Goal: Task Accomplishment & Management: Manage account settings

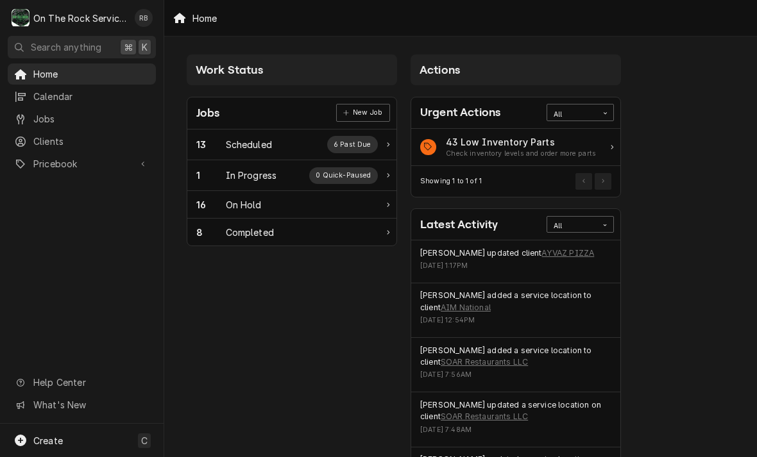
click at [248, 173] on div "In Progress" at bounding box center [251, 175] width 51 height 13
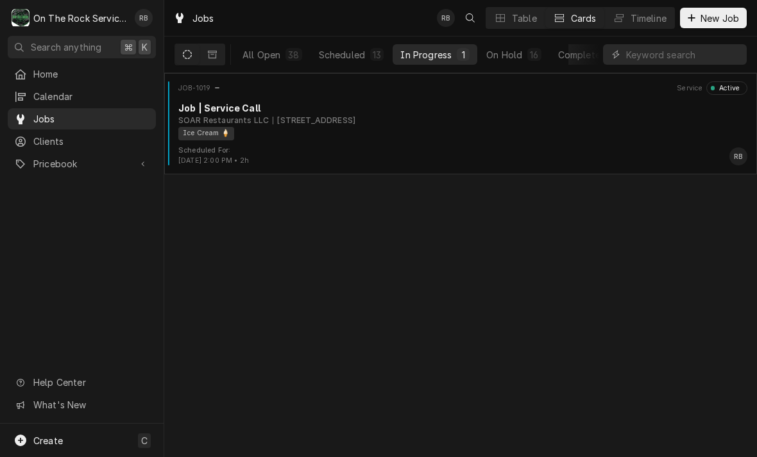
click at [319, 116] on div "1427 Bypass 25 NE, Greenwood, SC 29649" at bounding box center [314, 121] width 83 height 12
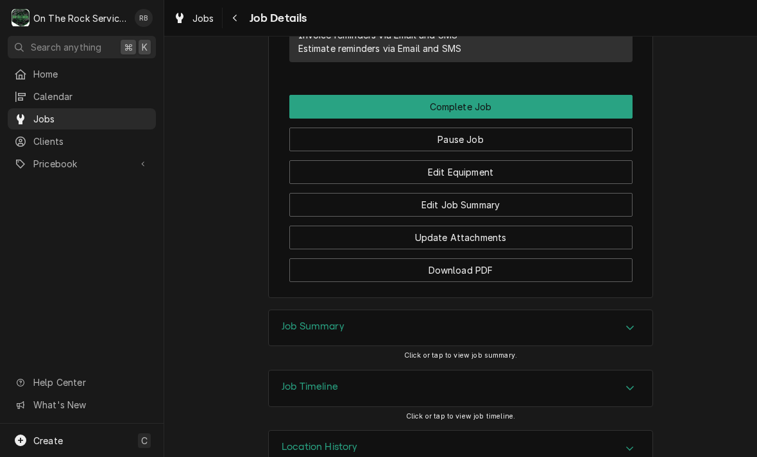
scroll to position [1146, 0]
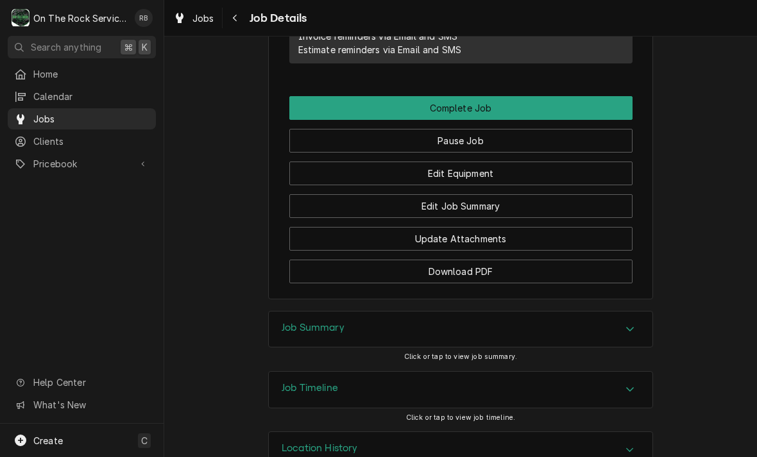
click at [500, 205] on button "Edit Job Summary" at bounding box center [460, 206] width 343 height 24
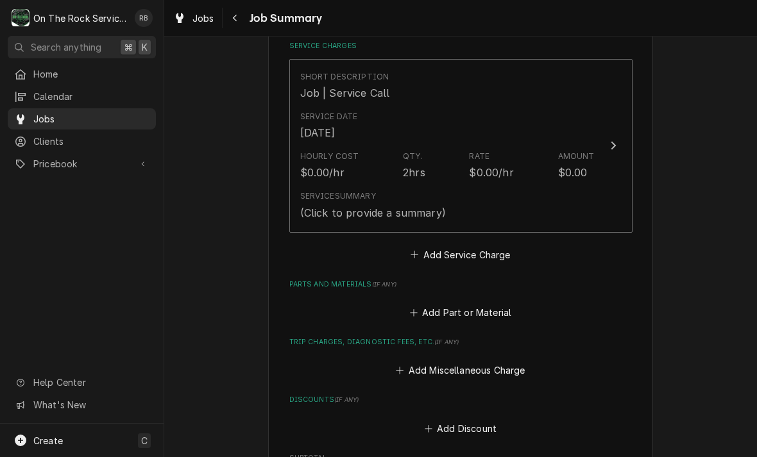
click at [616, 138] on div "Update Line Item" at bounding box center [613, 145] width 17 height 15
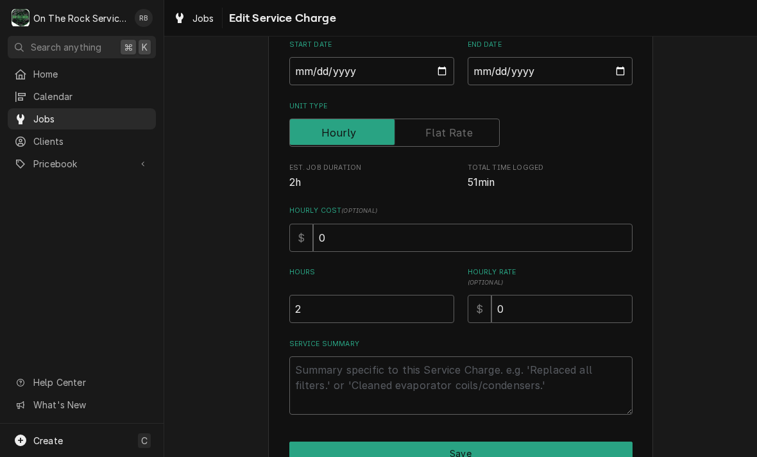
scroll to position [158, 0]
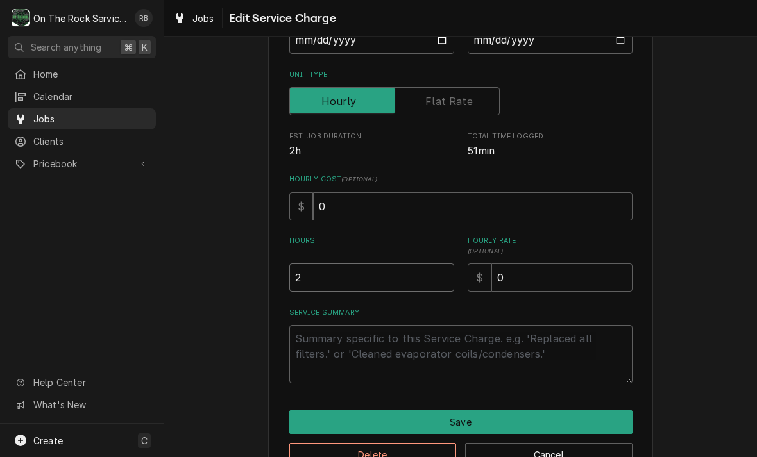
click at [328, 278] on input "2" at bounding box center [371, 278] width 165 height 28
type textarea "x"
type input "1"
click at [324, 346] on textarea "Service Summary" at bounding box center [460, 354] width 343 height 58
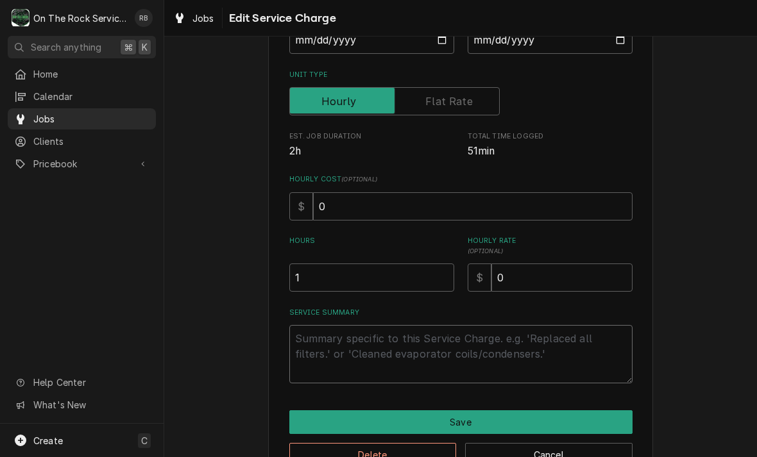
type textarea "x"
type textarea "8"
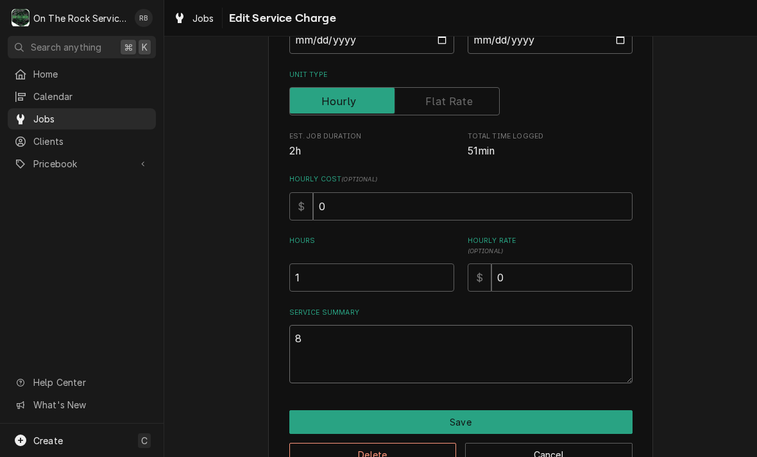
type textarea "x"
type textarea "8-"
type textarea "x"
type textarea "8-2"
type textarea "x"
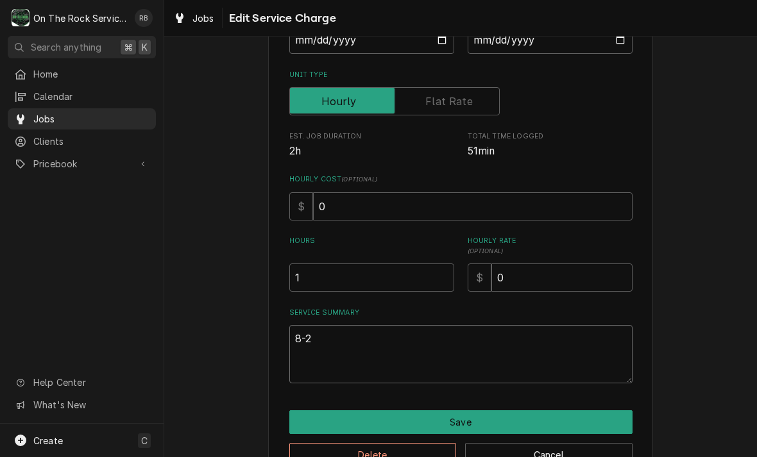
type textarea "8-26"
type textarea "x"
type textarea "8-26-"
type textarea "x"
type textarea "8-26-2"
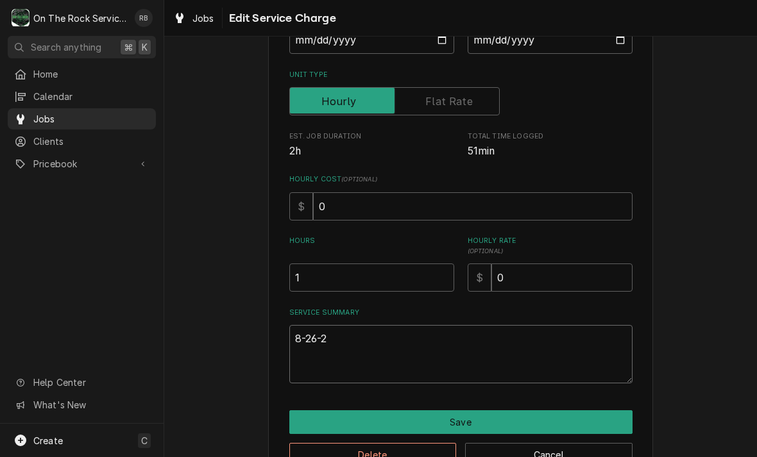
type textarea "x"
type textarea "8-26-20"
type textarea "x"
type textarea "8-26-202"
type textarea "x"
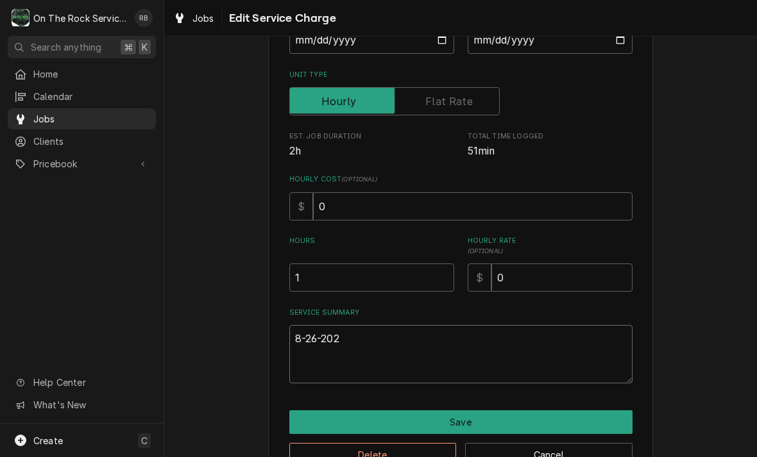
type textarea "8-26-2025"
type textarea "x"
type textarea "8-26-2025"
type textarea "x"
type textarea "8-26-2025 R"
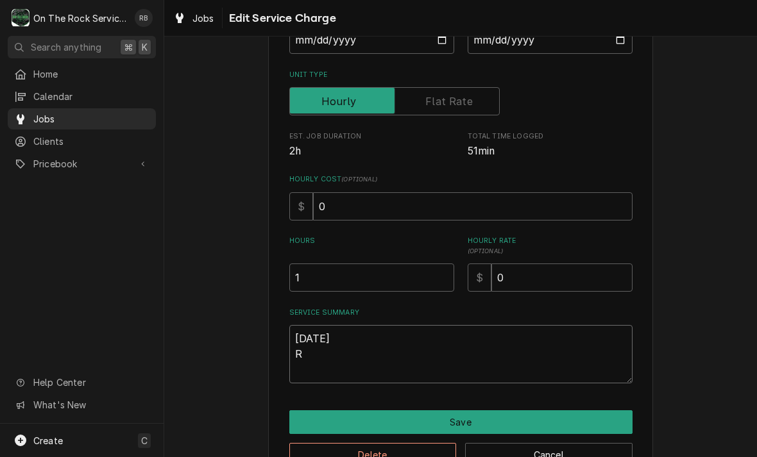
type textarea "x"
type textarea "8-26-2025 Ra"
type textarea "x"
type textarea "8-26-2025 Ray"
type textarea "x"
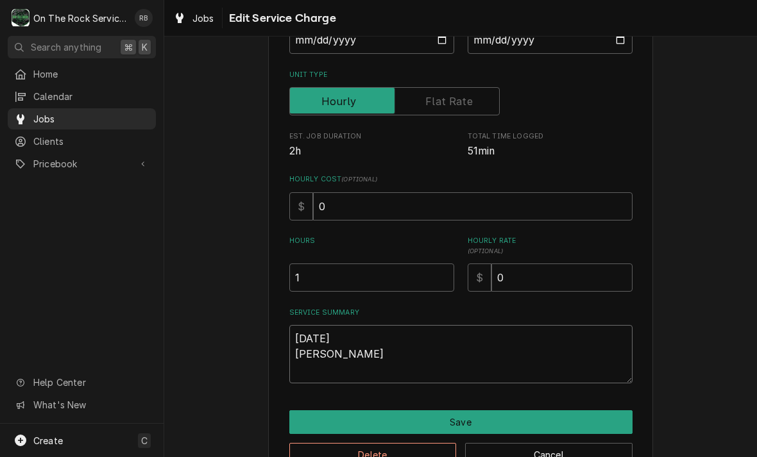
type textarea "8-26-2025 Ray"
type textarea "x"
type textarea "8-26-2025 Ray p"
type textarea "x"
type textarea "8-26-2025 Ray pro"
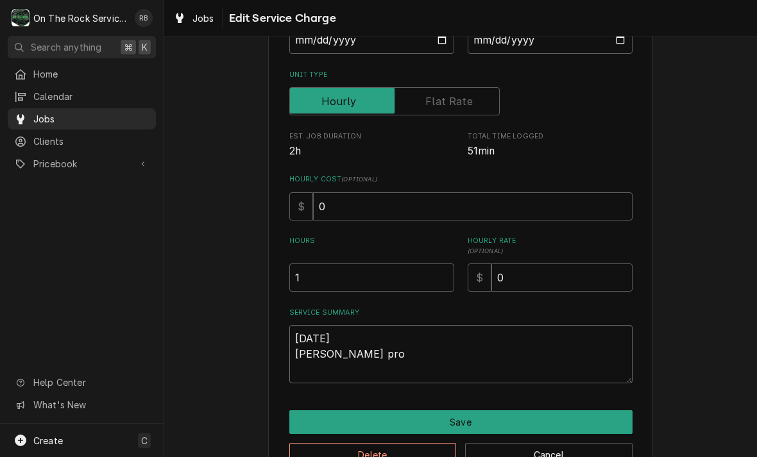
type textarea "x"
type textarea "8-26-2025 Ray prov"
type textarea "x"
type textarea "8-26-2025 Ray provi"
type textarea "x"
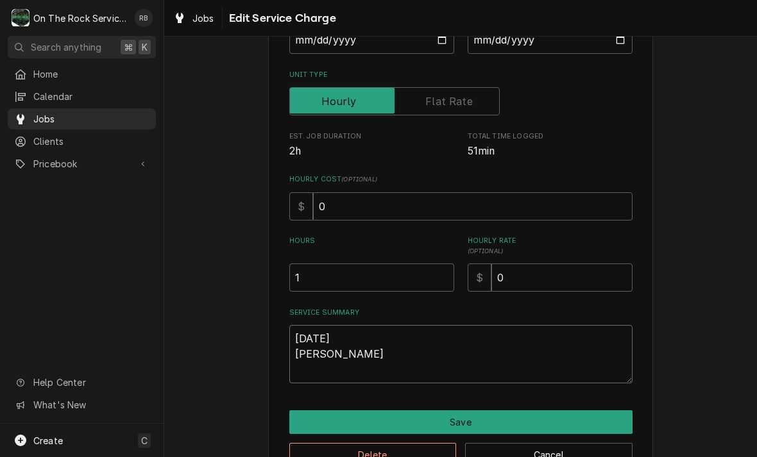
type textarea "8-26-2025 Ray provid"
type textarea "x"
type textarea "8-26-2025 Ray provide"
type textarea "x"
type textarea "8-26-2025 Ray provided"
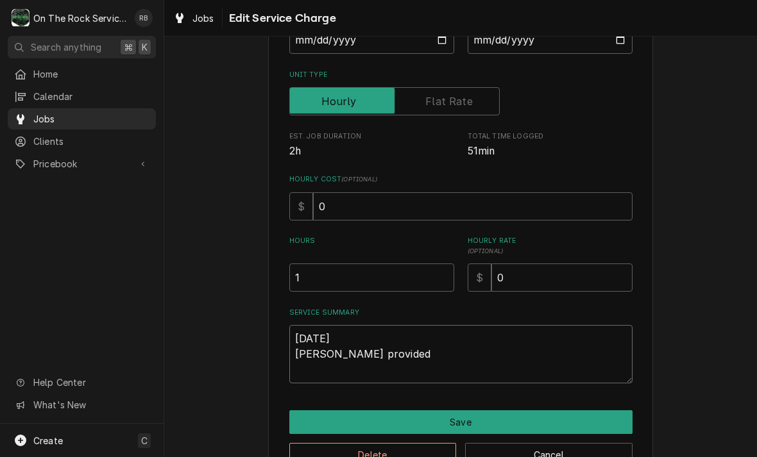
type textarea "x"
type textarea "8-26-2025 Ray provided"
type textarea "x"
type textarea "8-26-2025 Ray provided s"
type textarea "x"
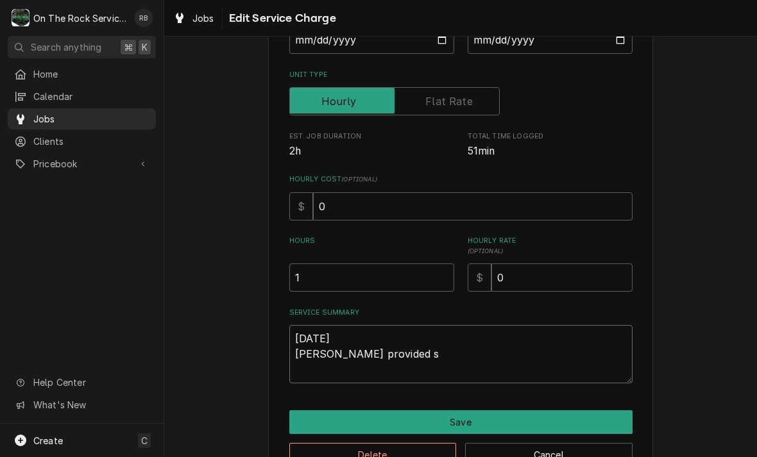
type textarea "8-26-2025 Ray provided se"
type textarea "x"
type textarea "8-26-2025 Ray provided serv"
type textarea "x"
type textarea "8-26-2025 Ray provided servi"
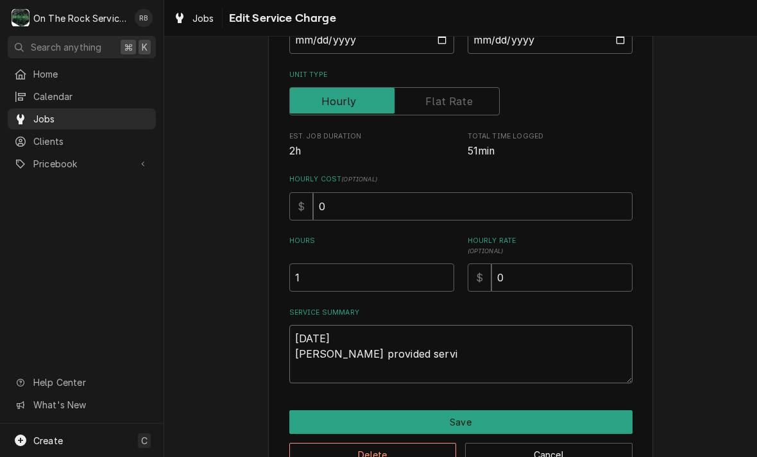
type textarea "x"
type textarea "8-26-2025 Ray provided servic"
type textarea "x"
type textarea "8-26-2025 Ray provided service"
type textarea "x"
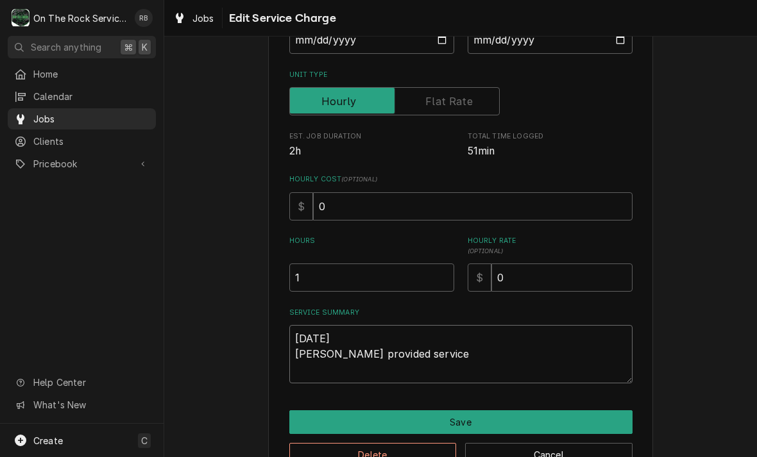
type textarea "8-26-2025 Ray provided service"
type textarea "x"
type textarea "8-26-2025 Ray provided service p"
type textarea "x"
type textarea "8-26-2025 Ray provided service pa"
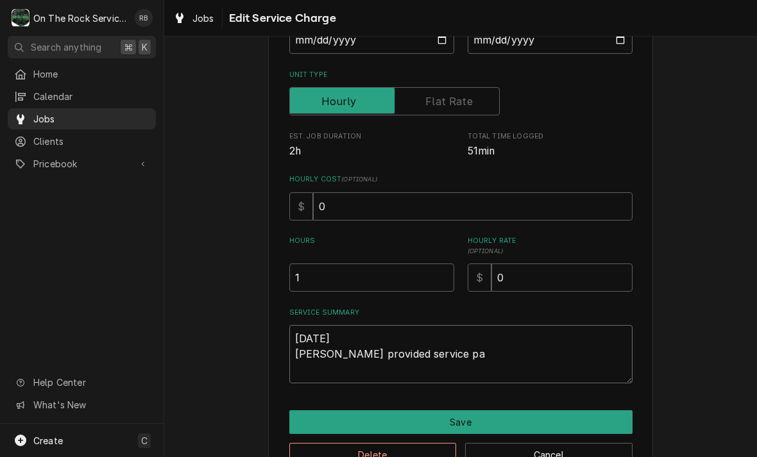
type textarea "x"
type textarea "8-26-2025 Ray provided service par"
type textarea "x"
type textarea "8-26-2025 Ray provided service part"
type textarea "x"
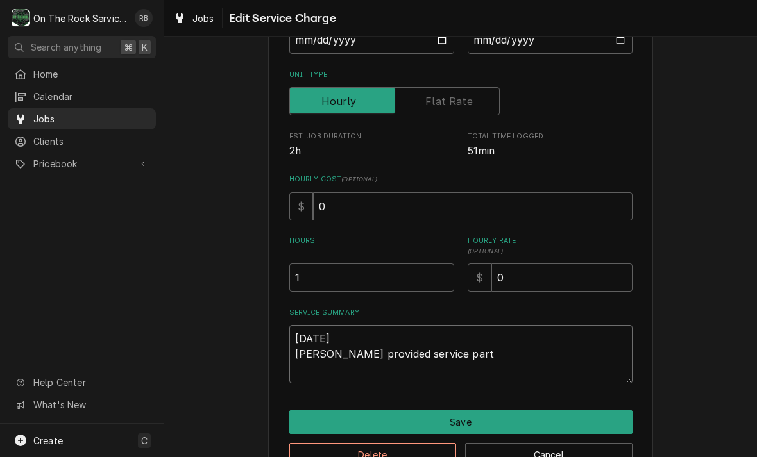
type textarea "8-26-2025 Ray provided service parts"
type textarea "x"
type textarea "8-26-2025 Ray provided service parts"
type textarea "x"
type textarea "8-26-2025 Ray provided service parts a"
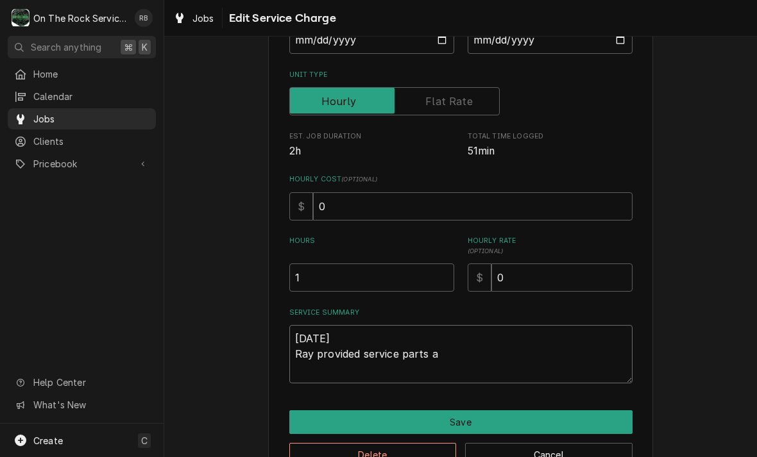
type textarea "x"
type textarea "8-26-2025 Ray provided service parts ad"
type textarea "x"
type textarea "8-26-2025 Ray provided service parts ad"
type textarea "x"
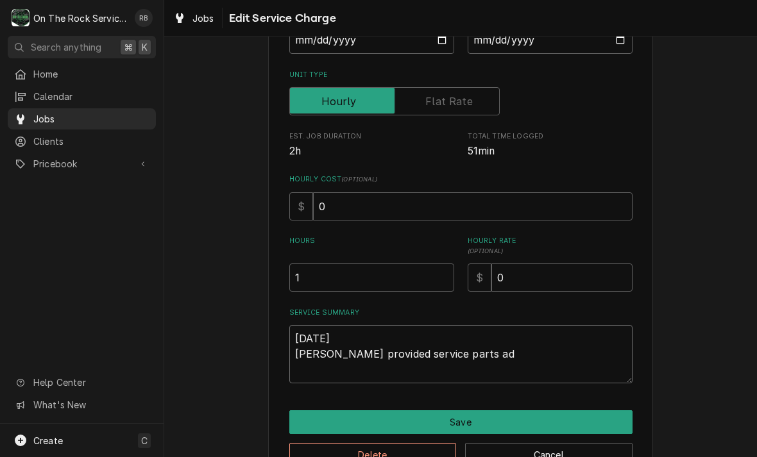
type textarea "8-26-2025 Ray provided service parts ad"
type textarea "x"
type textarea "8-26-2025 Ray provided service parts a"
type textarea "x"
type textarea "8-26-2025 Ray provided service parts an"
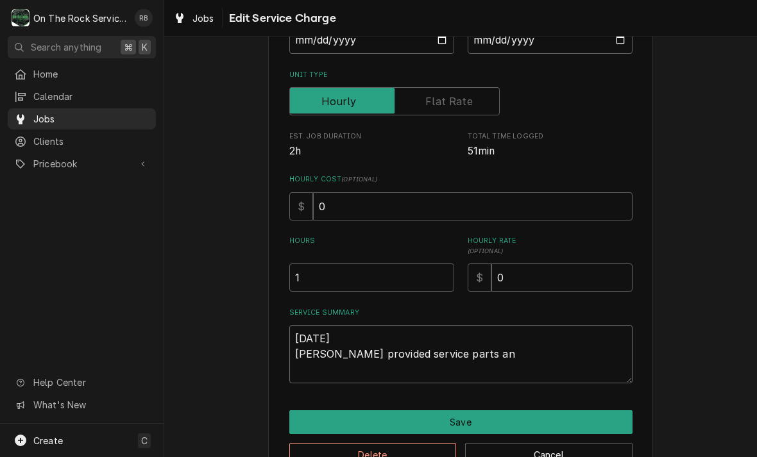
type textarea "x"
type textarea "8-26-2025 Ray provided service parts and"
type textarea "x"
type textarea "8-26-2025 Ray provided service parts and"
type textarea "x"
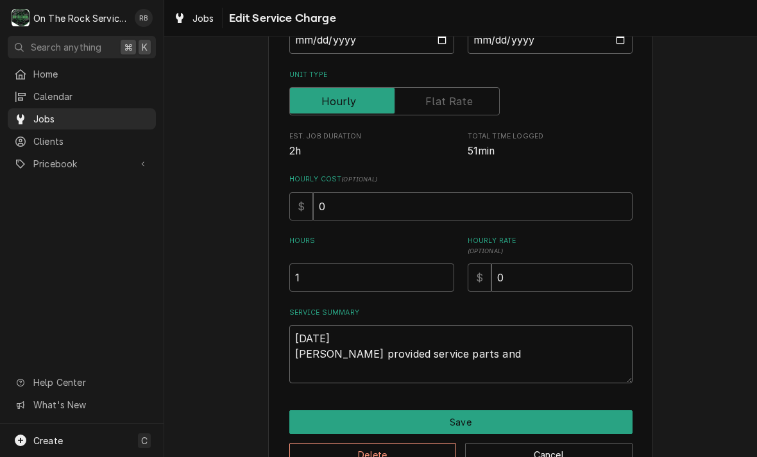
type textarea "8-26-2025 Ray provided service parts and l"
type textarea "x"
type textarea "8-26-2025 Ray provided service parts and la"
type textarea "x"
type textarea "8-26-2025 Ray provided service parts and lab"
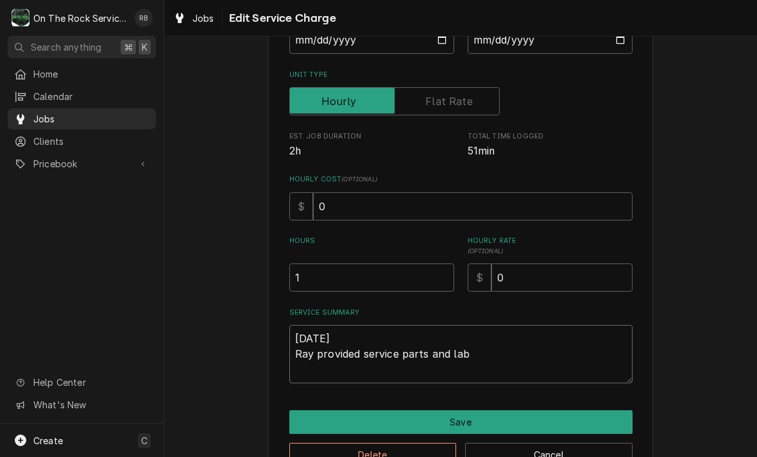
type textarea "x"
type textarea "8-26-2025 Ray provided service parts and labo"
type textarea "x"
type textarea "8-26-2025 Ray provided service parts and labor"
type textarea "x"
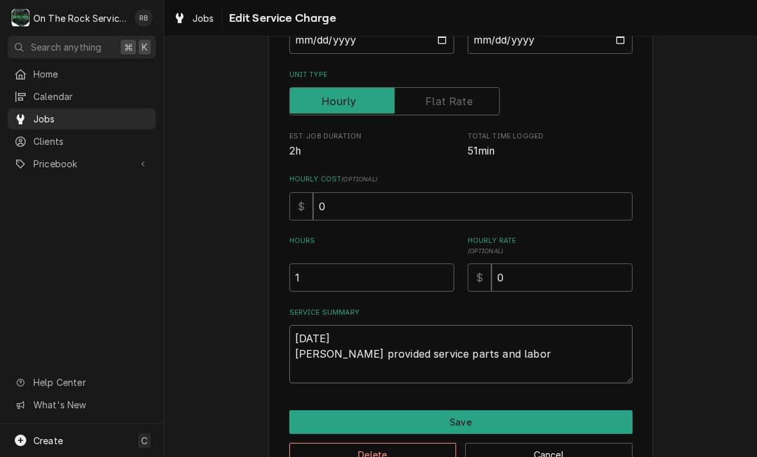
type textarea "8-26-2025 Ray provided service parts and labor"
type textarea "x"
type textarea "8-26-2025 Ray provided service parts and labor t"
type textarea "x"
type textarea "8-26-2025 Ray provided service parts and labor to"
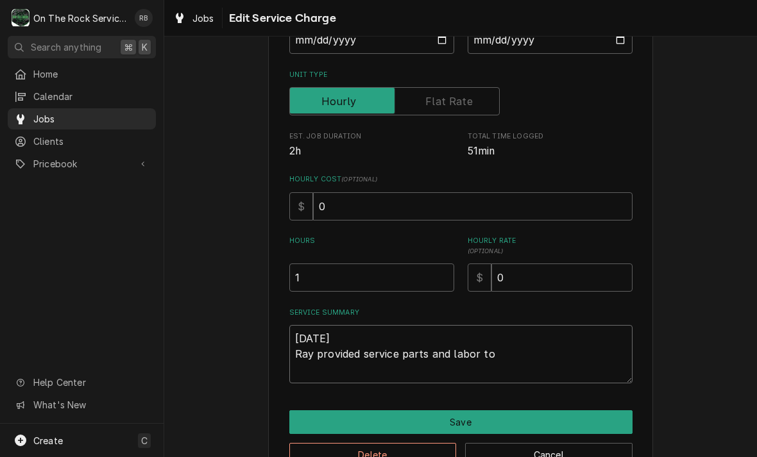
type textarea "x"
type textarea "8-26-2025 Ray provided service parts and labor to"
type textarea "x"
type textarea "8-26-2025 Ray provided service parts and labor to d"
type textarea "x"
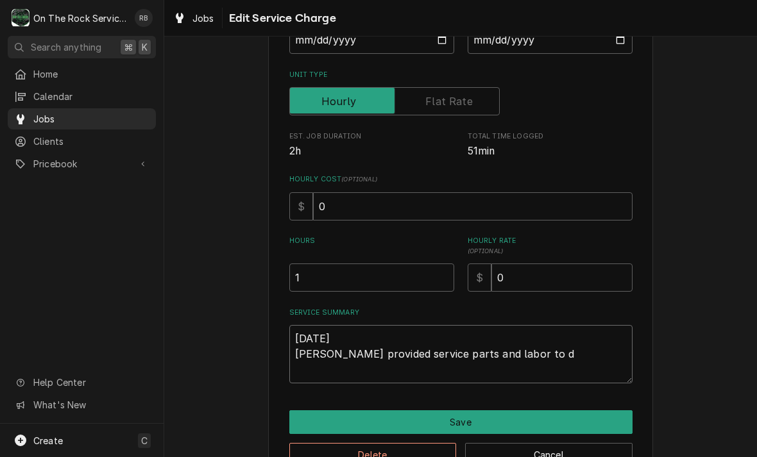
type textarea "8-26-2025 Ray provided service parts and labor to di"
type textarea "x"
type textarea "8-26-2025 Ray provided service parts and labor to dia"
type textarea "x"
type textarea "8-26-2025 Ray provided service parts and labor to diag"
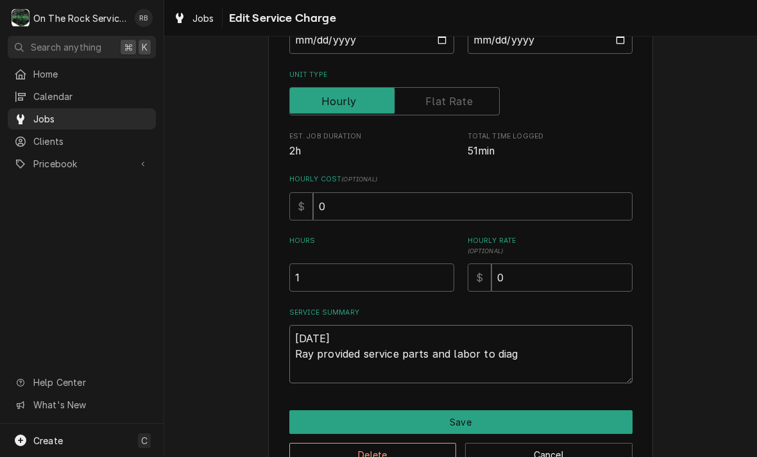
type textarea "x"
type textarea "8-26-2025 Ray provided service parts and labor to diagnose"
type textarea "x"
type textarea "8-26-2025 Ray provided service parts and labor to diagnose"
type textarea "x"
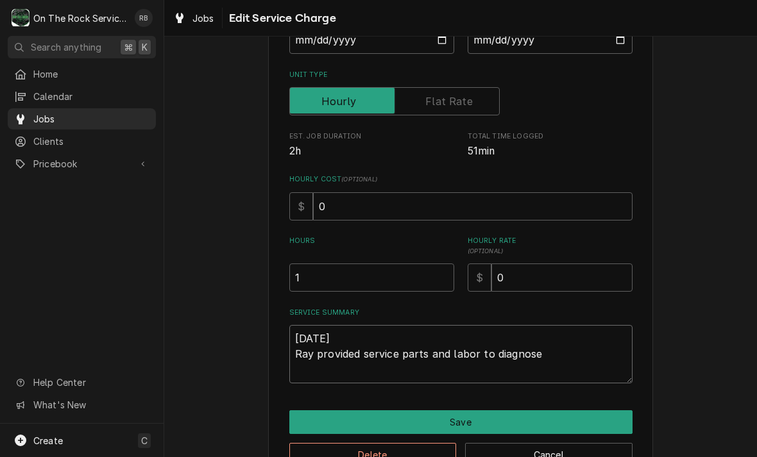
type textarea "8-26-2025 Ray provided service parts and labor to diagnose i"
type textarea "x"
type textarea "8-26-2025 Ray provided service parts and labor to diagnose ic"
type textarea "x"
type textarea "8-26-2025 Ray provided service parts and labor to diagnose ice"
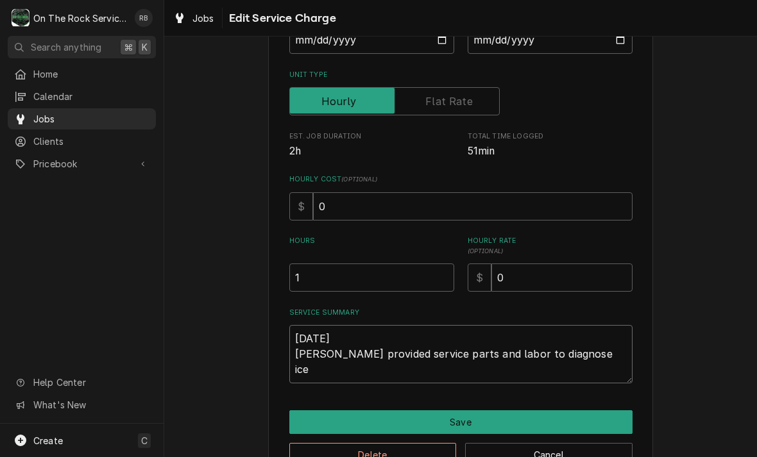
type textarea "x"
type textarea "8-26-2025 Ray provided service parts and labor to diagnose ice"
type textarea "x"
type textarea "8-26-2025 Ray provided service parts and labor to diagnose ice c"
type textarea "x"
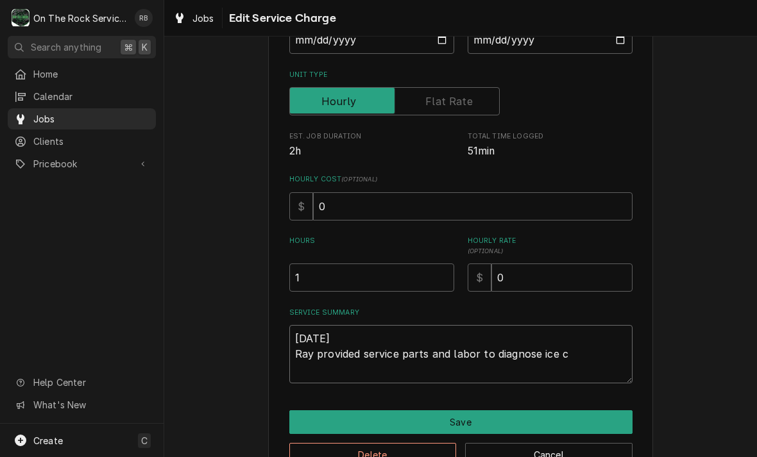
type textarea "8-26-2025 Ray provided service parts and labor to diagnose ice cr"
type textarea "x"
type textarea "8-26-2025 Ray provided service parts and labor to diagnose ice cre"
type textarea "x"
type textarea "8-26-2025 Ray provided service parts and labor to diagnose ice crea"
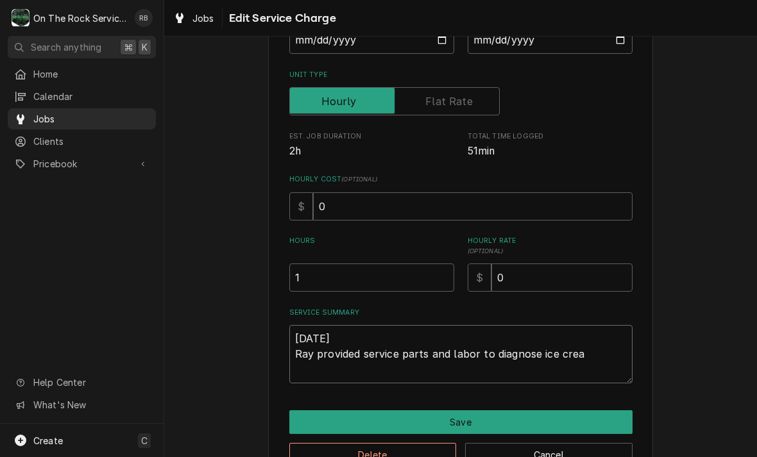
type textarea "x"
type textarea "8-26-2025 Ray provided service parts and labor to diagnose ice cream"
type textarea "x"
type textarea "8-26-2025 Ray provided service parts and labor to diagnose ice cream"
type textarea "x"
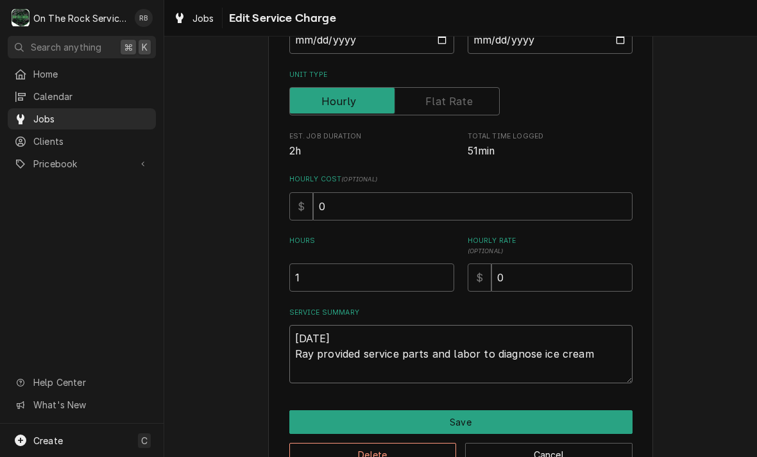
type textarea "8-26-2025 Ray provided service parts and labor to diagnose ice cream m"
type textarea "x"
type textarea "8-26-2025 Ray provided service parts and labor to diagnose ice cream ma"
type textarea "x"
type textarea "8-26-2025 Ray provided service parts and labor to diagnose ice cream mac"
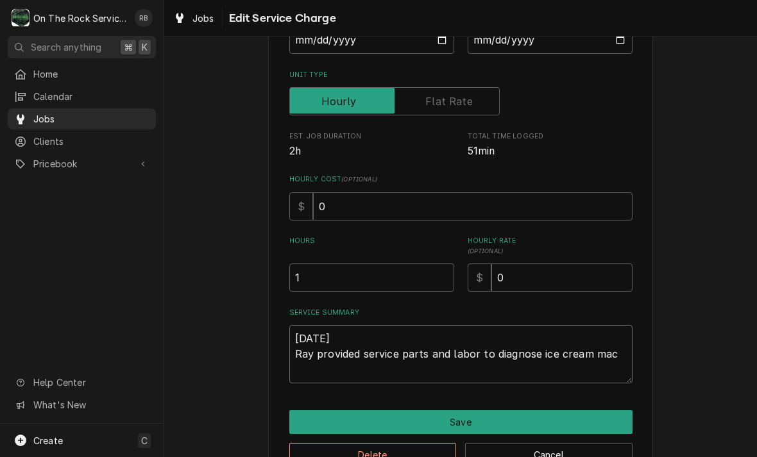
type textarea "x"
type textarea "8-26-2025 Ray provided service parts and labor to diagnose ice cream mach"
type textarea "x"
type textarea "8-26-2025 Ray provided service parts and labor to diagnose ice cream machi"
type textarea "x"
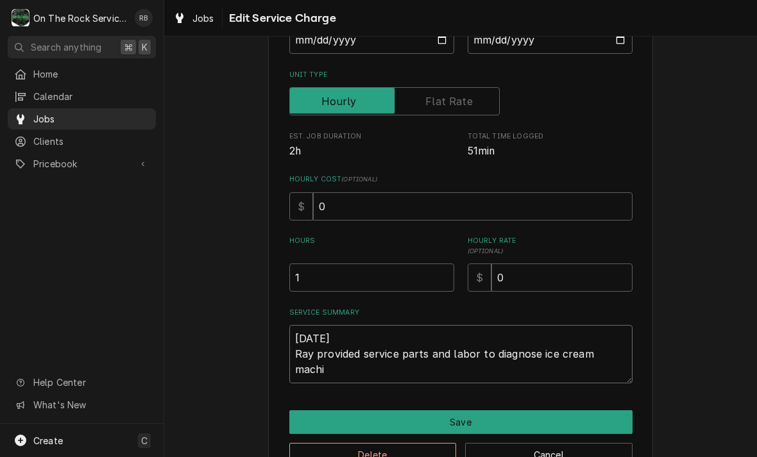
type textarea "8-26-2025 Ray provided service parts and labor to diagnose ice cream machin"
type textarea "x"
type textarea "8-26-2025 Ray provided service parts and labor to diagnose ice cream machine"
type textarea "x"
type textarea "8-26-2025 Ray provided service parts and labor to diagnose ice cream machine."
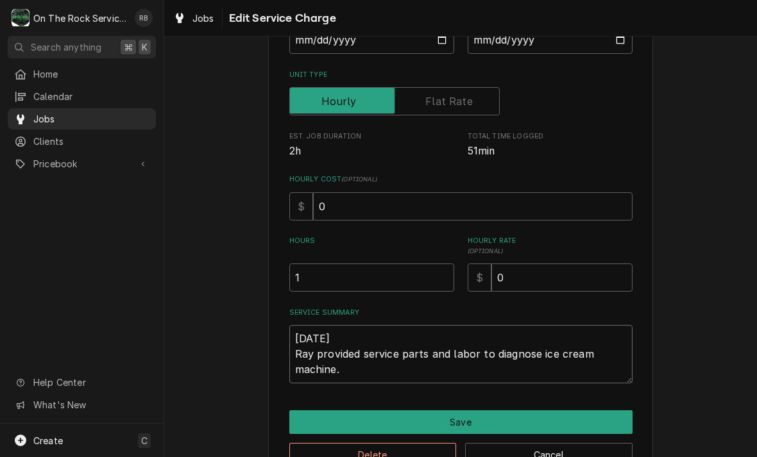
type textarea "x"
type textarea "8-26-2025 Ray provided service parts and labor to diagnose ice cream machine."
type textarea "x"
type textarea "8-26-2025 Ray provided service parts and labor to diagnose ice cream machine. T"
type textarea "x"
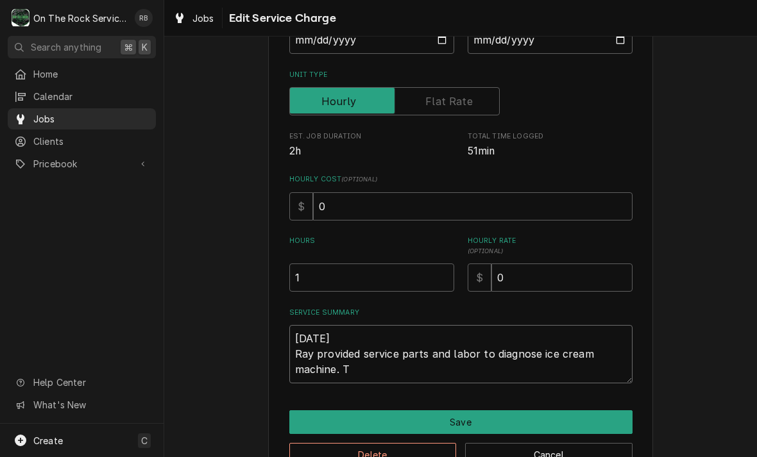
type textarea "8-26-2025 Ray provided service parts and labor to diagnose ice cream machine. Te"
type textarea "x"
type textarea "8-26-2025 Ray provided service parts and labor to diagnose ice cream machine. T…"
type textarea "x"
type textarea "8-26-2025 Ray provided service parts and labor to diagnose ice cream machine. T…"
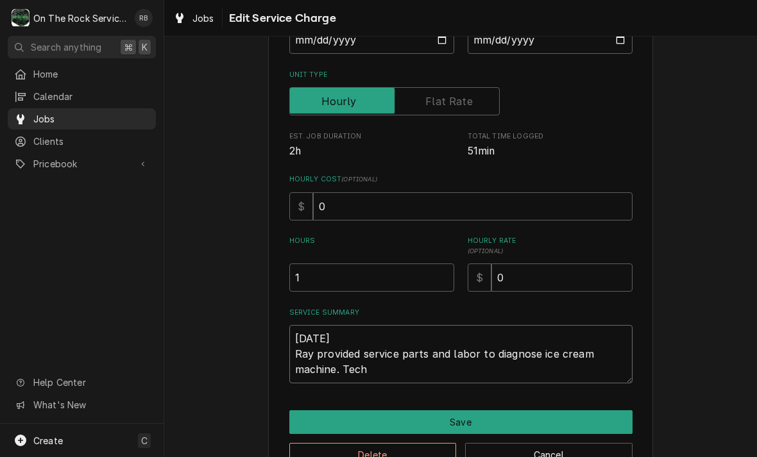
type textarea "x"
type textarea "8-26-2025 Ray provided service parts and labor to diagnose ice cream machine. T…"
type textarea "x"
type textarea "8-26-2025 Ray provided service parts and labor to diagnose ice cream machine. T…"
type textarea "x"
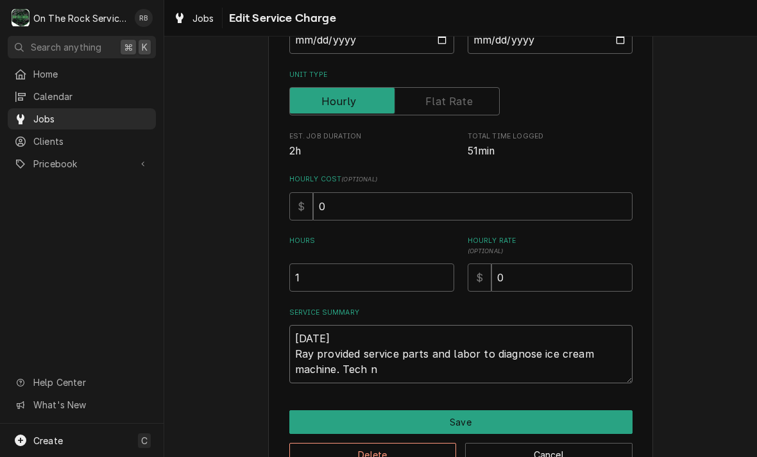
type textarea "8-26-2025 Ray provided service parts and labor to diagnose ice cream machine. T…"
type textarea "x"
type textarea "8-26-2025 Ray provided service parts and labor to diagnose ice cream machine. T…"
type textarea "x"
type textarea "8-26-2025 Ray provided service parts and labor to diagnose ice cream machine. T…"
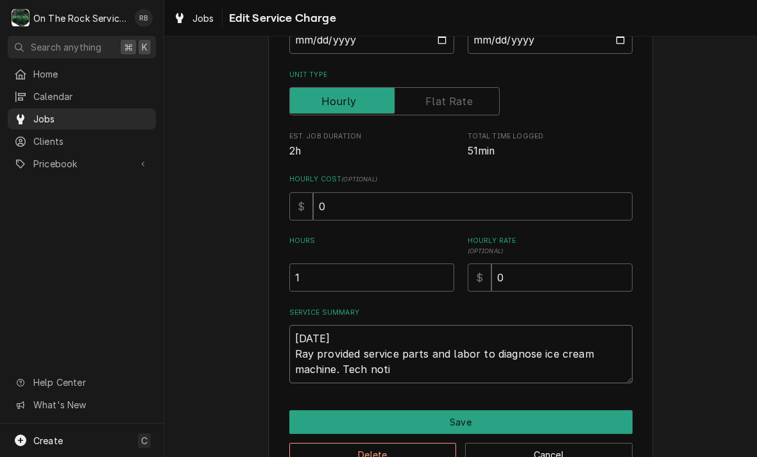
type textarea "x"
type textarea "8-26-2025 Ray provided service parts and labor to diagnose ice cream machine. T…"
type textarea "x"
type textarea "8-26-2025 Ray provided service parts and labor to diagnose ice cream machine. T…"
type textarea "x"
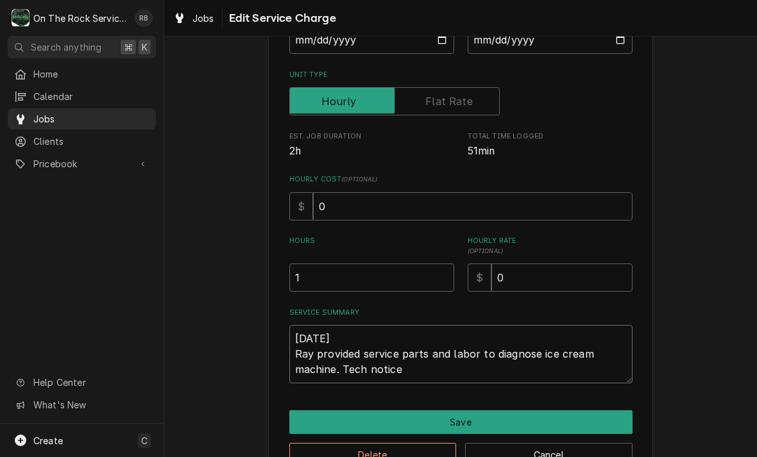
type textarea "8-26-2025 Ray provided service parts and labor to diagnose ice cream machine. T…"
type textarea "x"
type textarea "8-26-2025 Ray provided service parts and labor to diagnose ice cream machine. T…"
type textarea "x"
type textarea "8-26-2025 Ray provided service parts and labor to diagnose ice cream machine. T…"
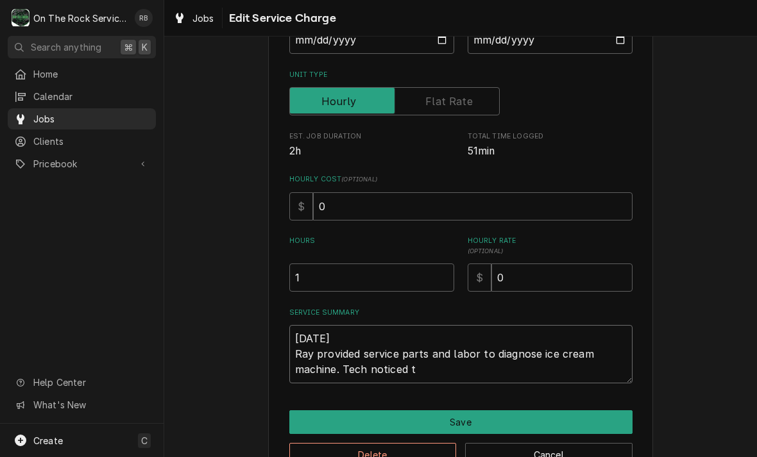
type textarea "x"
type textarea "8-26-2025 Ray provided service parts and labor to diagnose ice cream machine. T…"
type textarea "x"
type textarea "8-26-2025 Ray provided service parts and labor to diagnose ice cream machine. T…"
type textarea "x"
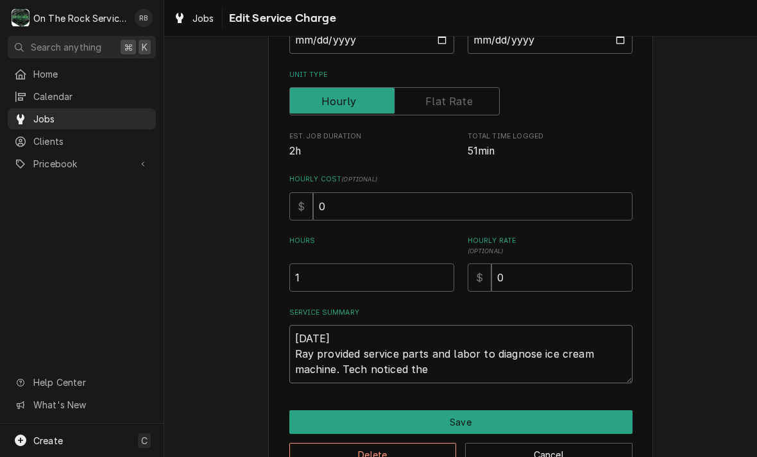
type textarea "8-26-2025 Ray provided service parts and labor to diagnose ice cream machine. T…"
type textarea "x"
type textarea "8-26-2025 Ray provided service parts and labor to diagnose ice cream machine. T…"
type textarea "x"
type textarea "8-26-2025 Ray provided service parts and labor to diagnose ice cream machine. T…"
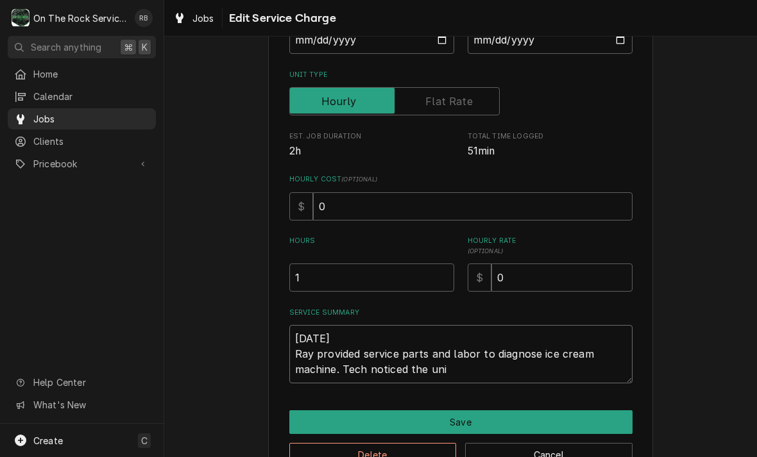
type textarea "x"
type textarea "8-26-2025 Ray provided service parts and labor to diagnose ice cream machine. T…"
type textarea "x"
type textarea "8-26-2025 Ray provided service parts and labor to diagnose ice cream machine. T…"
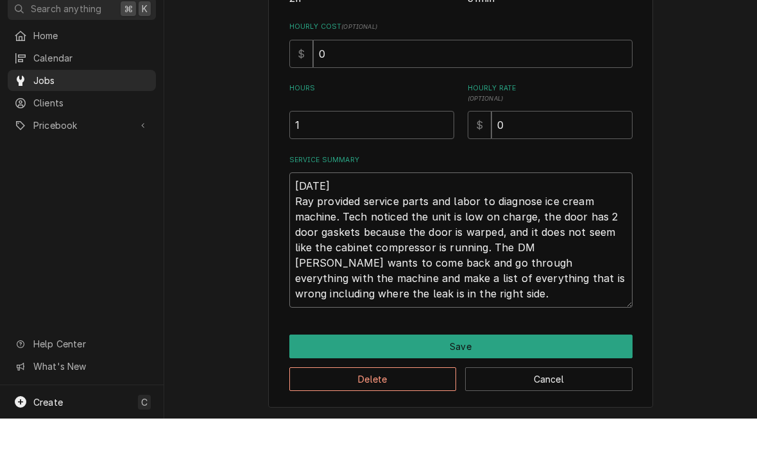
scroll to position [272, 0]
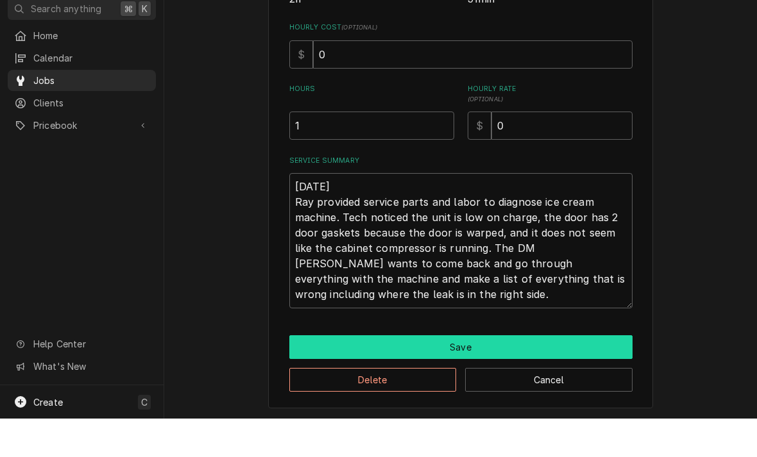
click at [594, 374] on button "Save" at bounding box center [460, 386] width 343 height 24
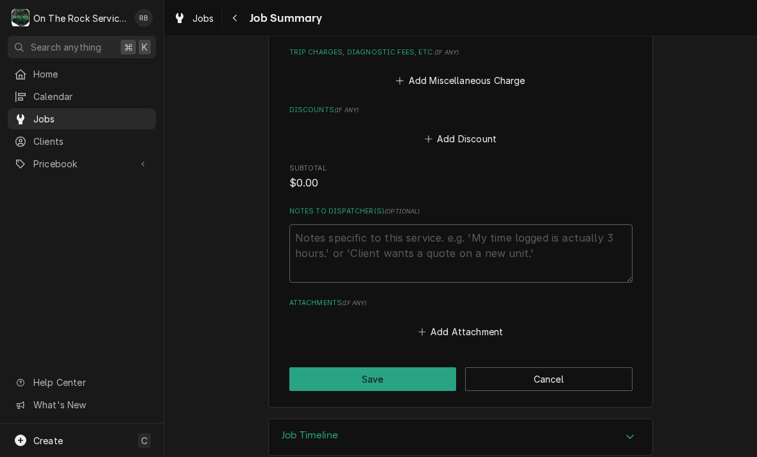
scroll to position [720, 0]
click at [400, 368] on button "Save" at bounding box center [372, 380] width 167 height 24
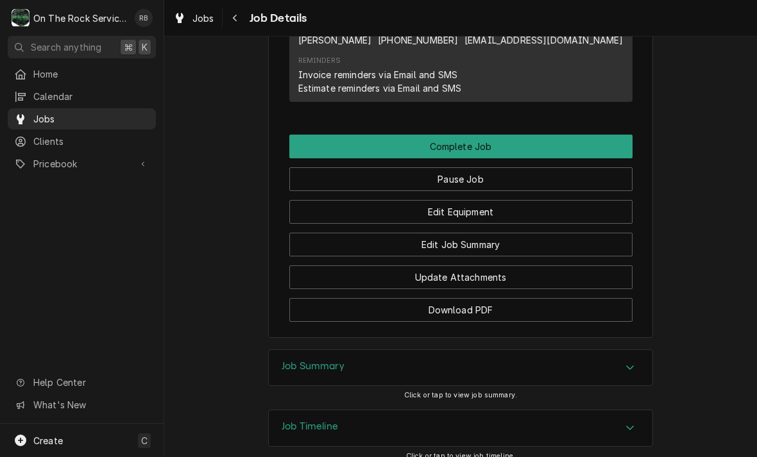
scroll to position [1263, 0]
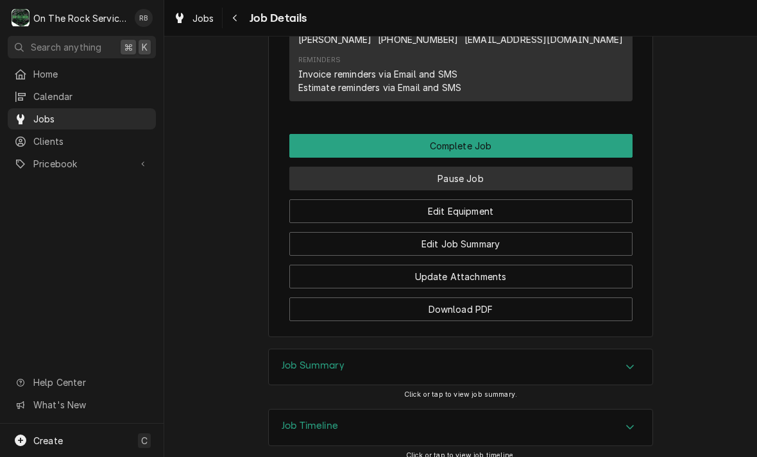
click at [500, 169] on button "Pause Job" at bounding box center [460, 179] width 343 height 24
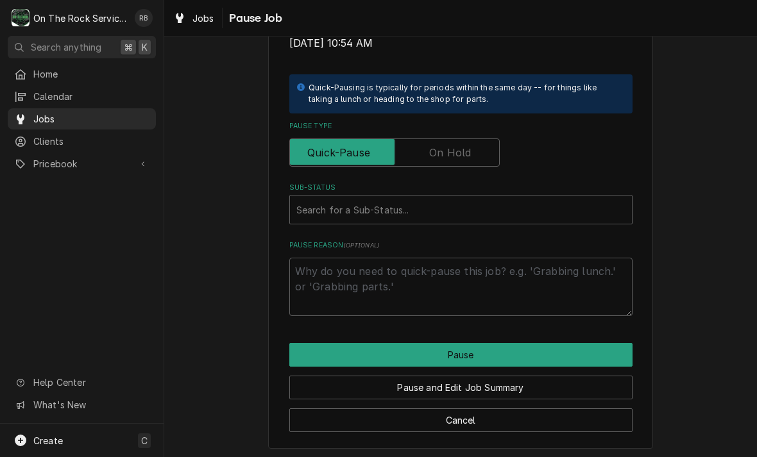
scroll to position [257, 0]
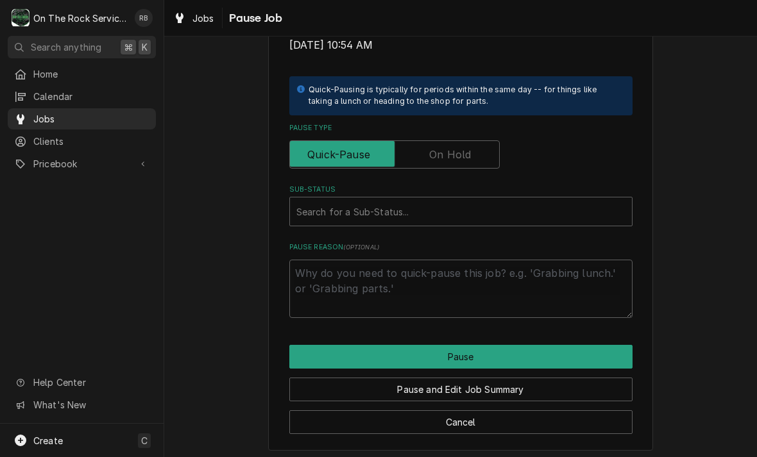
click at [471, 147] on input "Pause Type" at bounding box center [394, 154] width 199 height 28
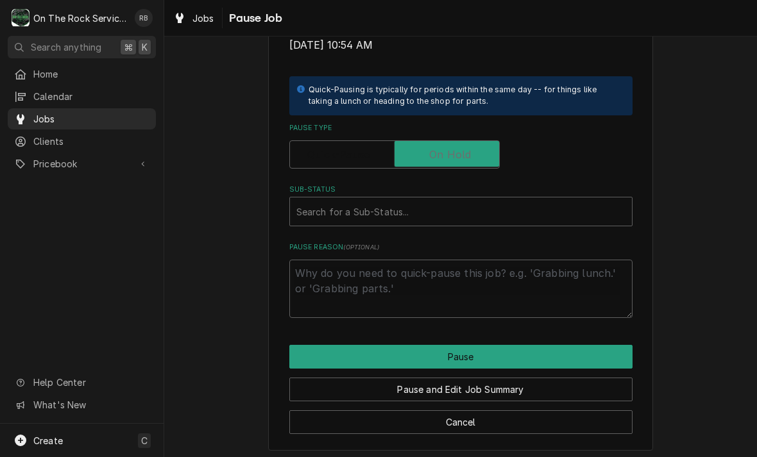
checkbox input "true"
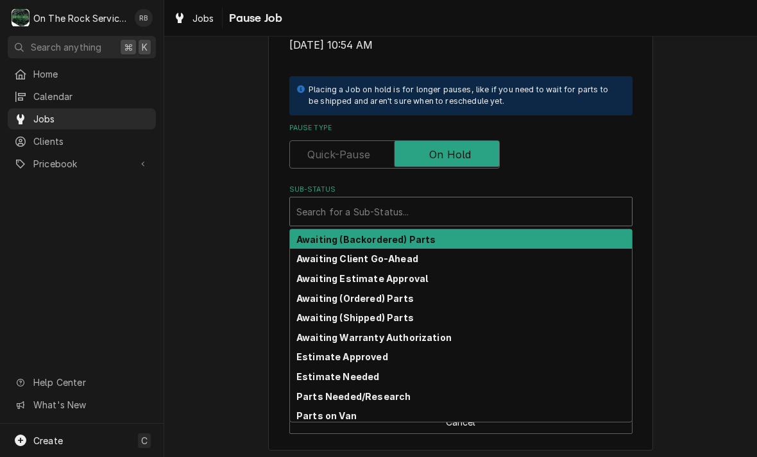
scroll to position [0, 0]
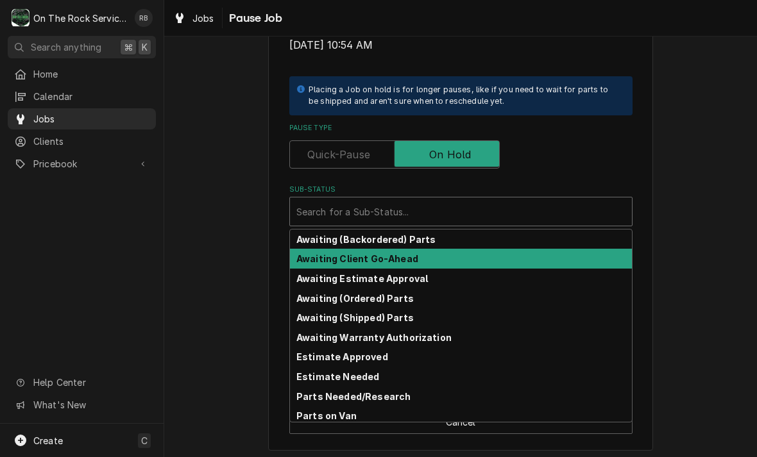
click at [367, 249] on div "Awaiting Client Go-Ahead" at bounding box center [461, 259] width 342 height 20
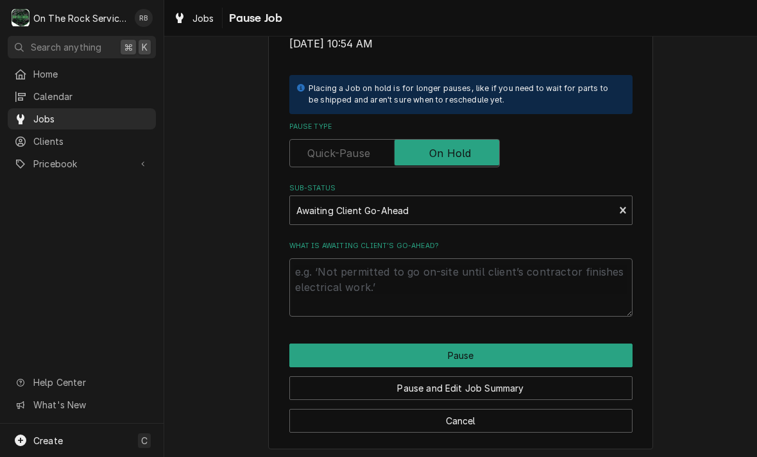
scroll to position [258, 0]
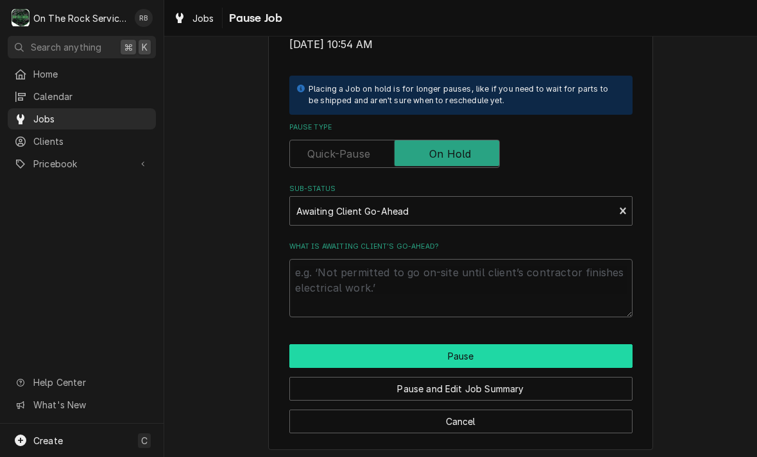
click at [554, 349] on button "Pause" at bounding box center [460, 356] width 343 height 24
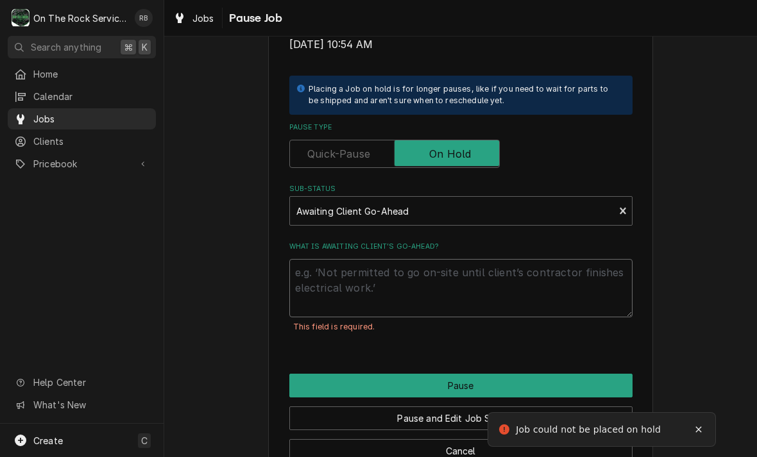
click at [347, 268] on textarea "What is awaiting client’s go-ahead?" at bounding box center [460, 288] width 343 height 58
type textarea "x"
type textarea "N"
type textarea "x"
type textarea "Ne"
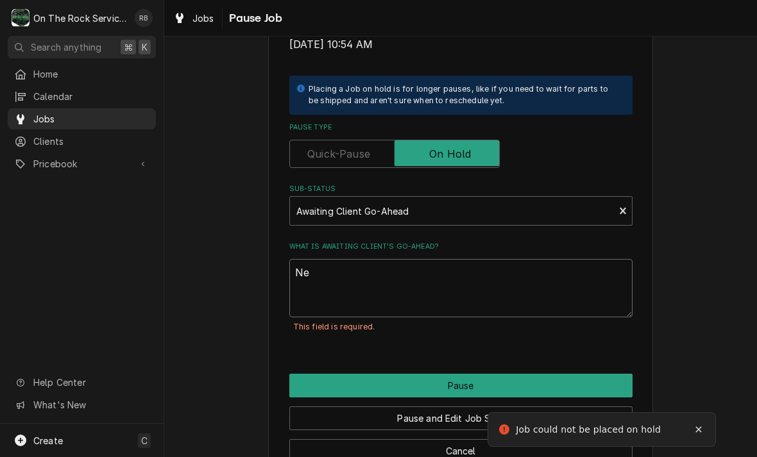
type textarea "x"
type textarea "Nee"
type textarea "x"
type textarea "Need"
type textarea "x"
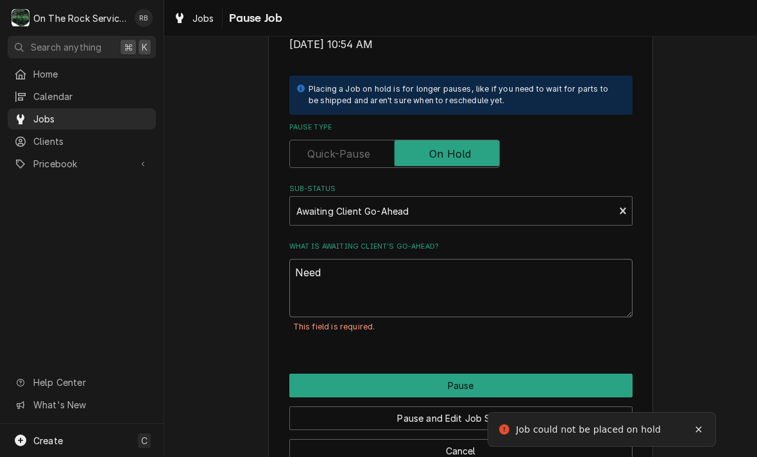
type textarea "Need"
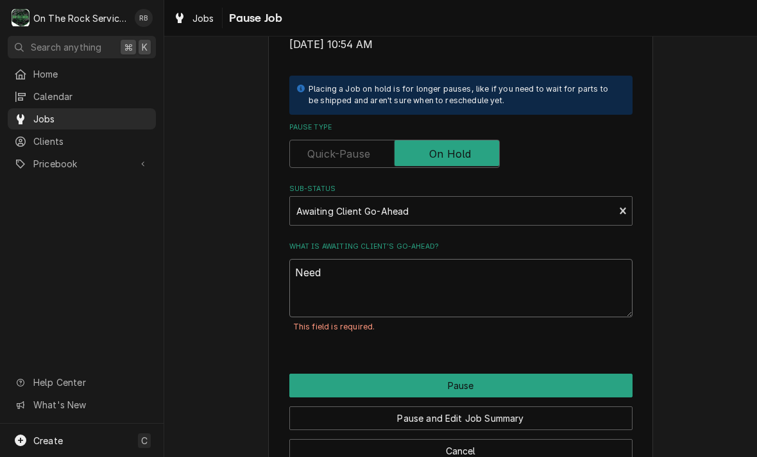
type textarea "x"
type textarea "Need t"
type textarea "x"
type textarea "Need to"
type textarea "x"
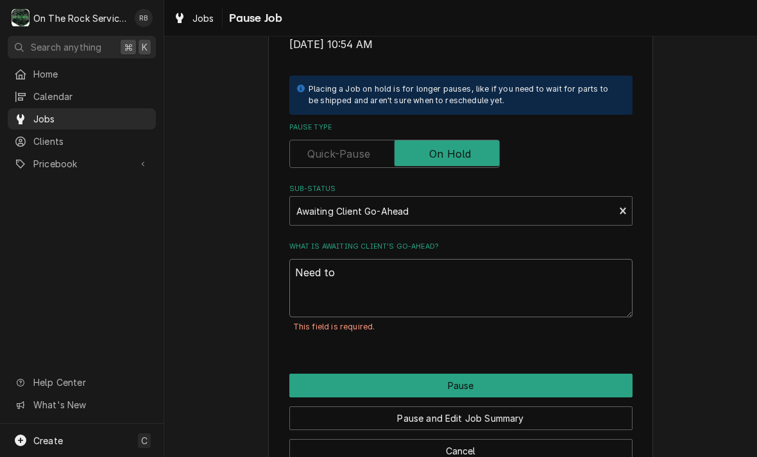
type textarea "Need to"
type textarea "x"
type textarea "Need to r"
type textarea "x"
type textarea "Need to re"
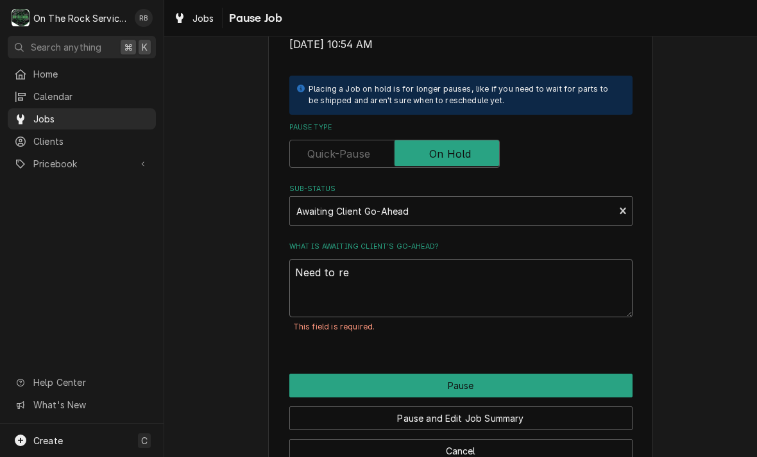
type textarea "x"
type textarea "Need to ret"
type textarea "x"
type textarea "Need to retu"
type textarea "x"
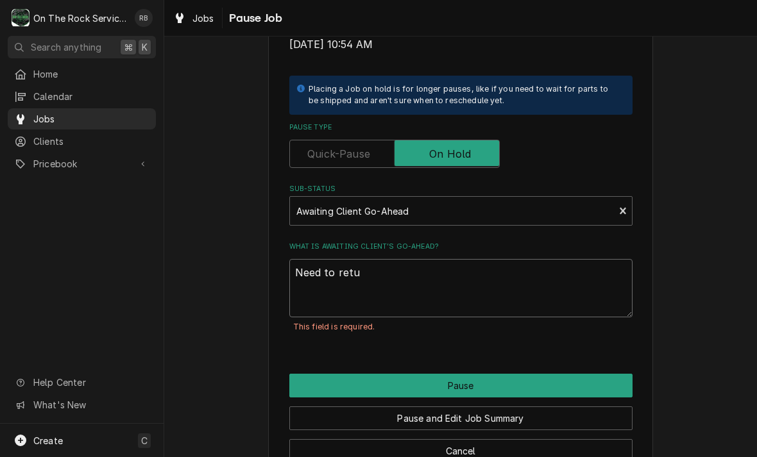
type textarea "Need to retur"
type textarea "x"
type textarea "Need to return"
type textarea "x"
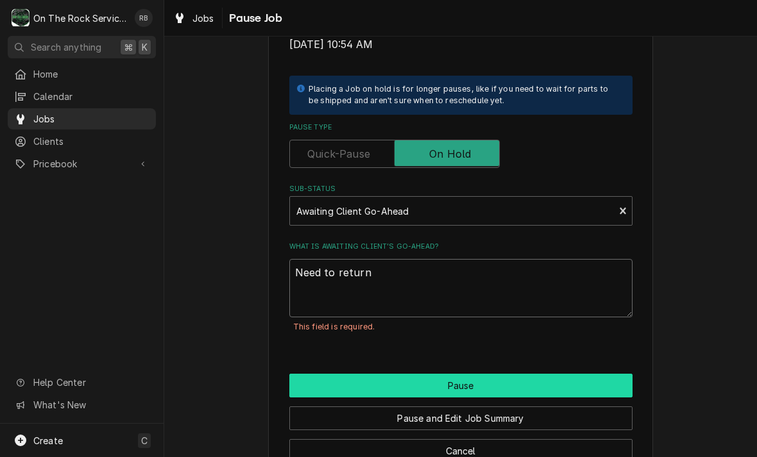
type textarea "Need to return"
click at [578, 375] on button "Pause" at bounding box center [460, 386] width 343 height 24
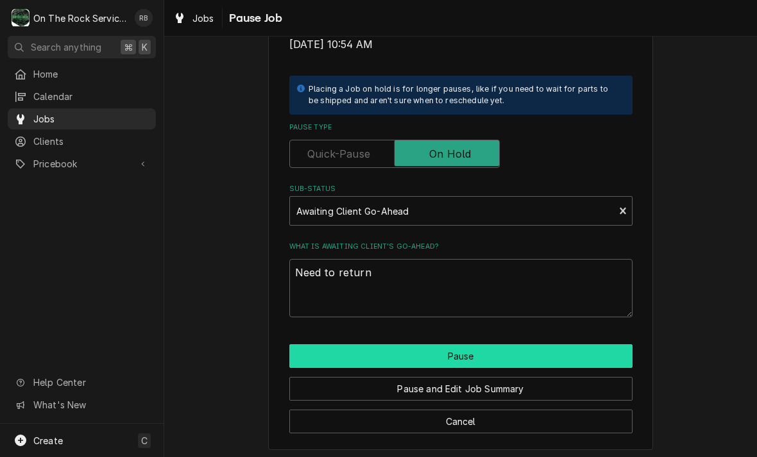
type textarea "x"
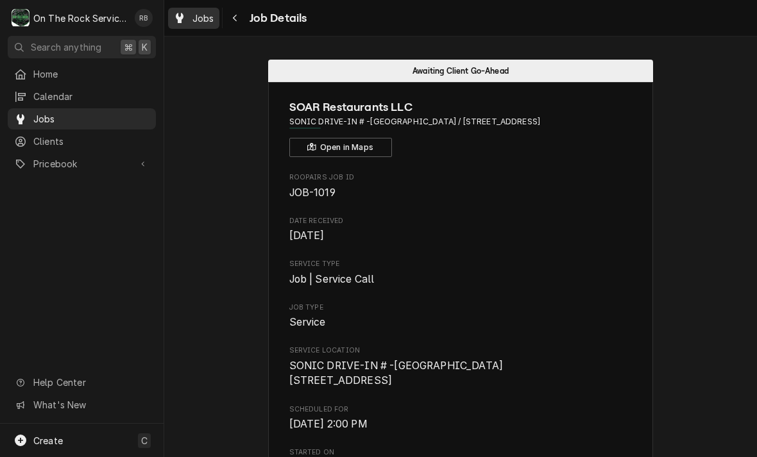
click at [209, 19] on span "Jobs" at bounding box center [203, 18] width 22 height 13
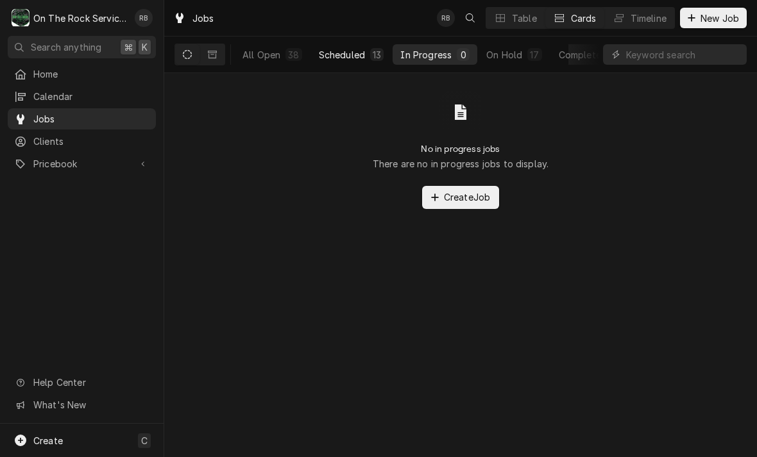
click at [335, 52] on div "Scheduled" at bounding box center [342, 54] width 46 height 13
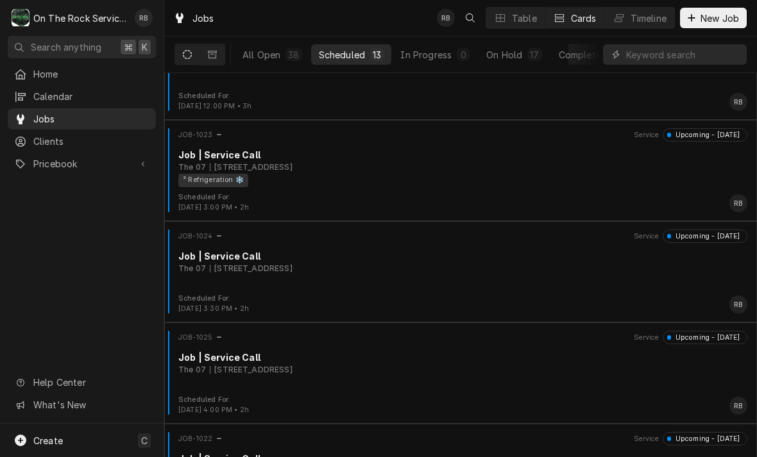
scroll to position [663, 0]
